Goal: Information Seeking & Learning: Learn about a topic

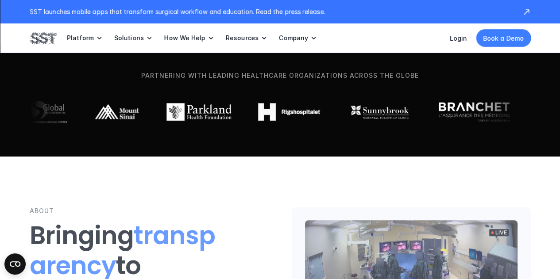
scroll to position [443, 0]
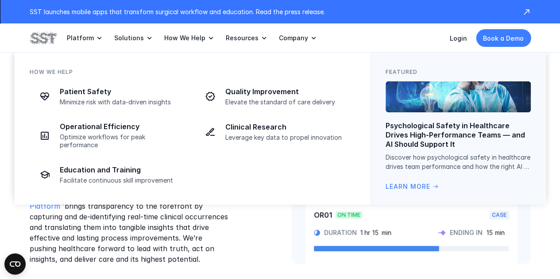
click at [279, 50] on link "Company" at bounding box center [298, 37] width 39 height 29
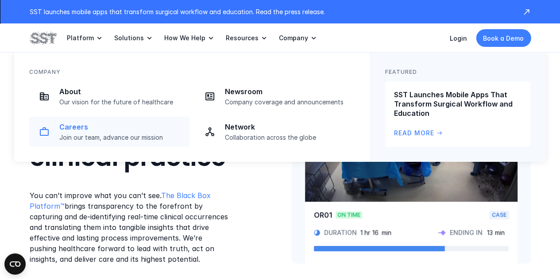
click at [65, 120] on link "Careers Join our team, advance our mission" at bounding box center [109, 132] width 160 height 30
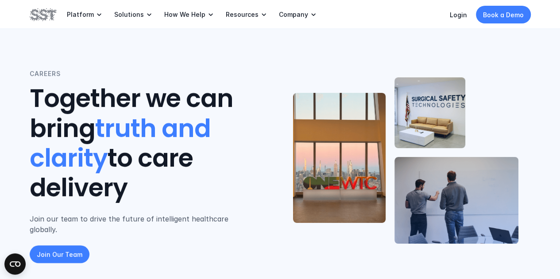
click at [535, 40] on header "CAREERS Together we can bring truth and clarity to care delivery Join our team …" at bounding box center [280, 151] width 560 height 303
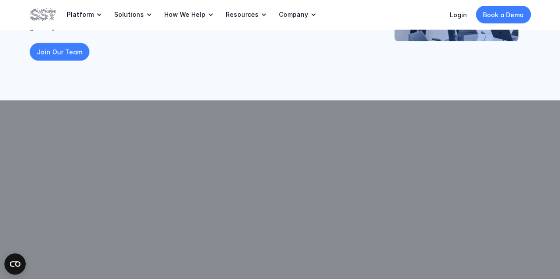
scroll to position [116, 0]
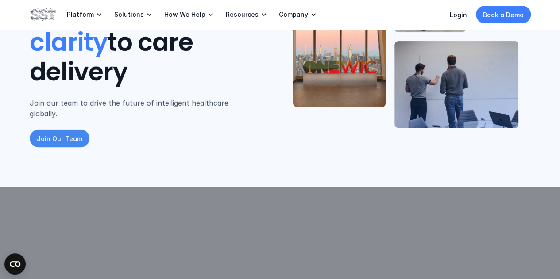
click at [63, 134] on p "Join Our Team" at bounding box center [60, 138] width 46 height 9
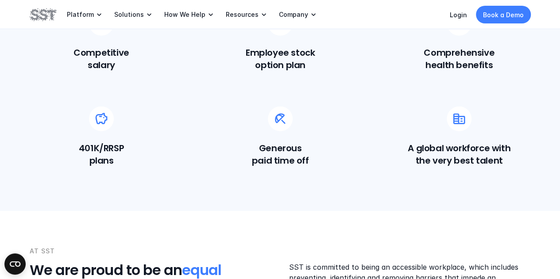
scroll to position [868, 0]
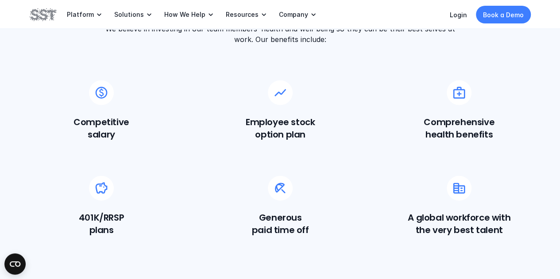
click at [298, 17] on p "Company" at bounding box center [293, 15] width 29 height 8
click at [288, 24] on link "Company" at bounding box center [298, 14] width 39 height 29
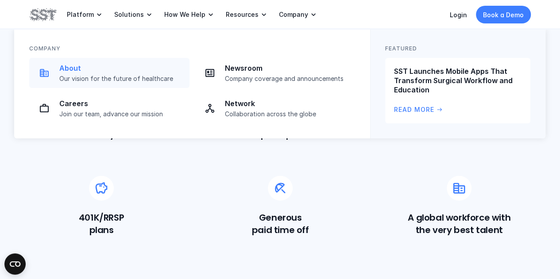
click at [86, 78] on p "Our vision for the future of healthcare" at bounding box center [121, 79] width 125 height 8
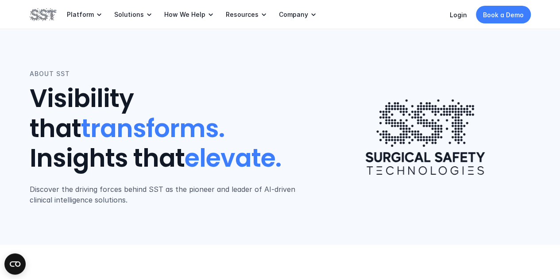
scroll to position [93, 0]
